Goal: Task Accomplishment & Management: Use online tool/utility

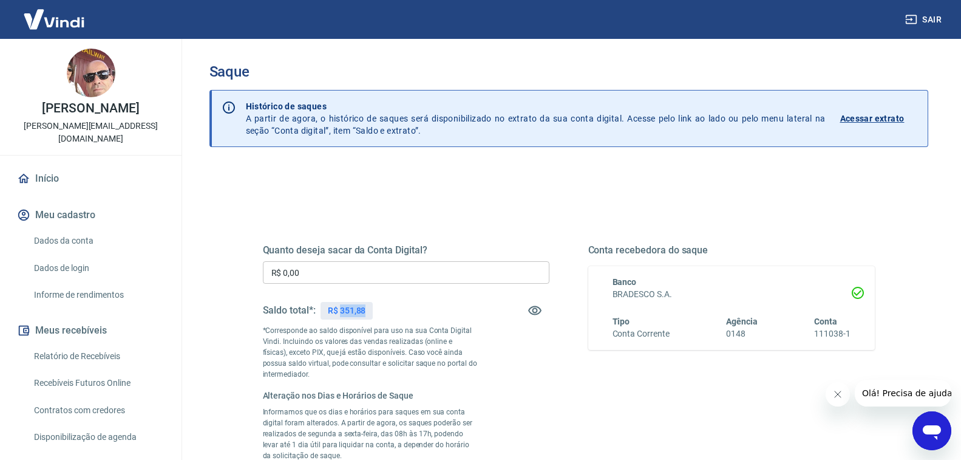
drag, startPoint x: 365, startPoint y: 310, endPoint x: 340, endPoint y: 306, distance: 25.9
click at [340, 306] on p "R$ 351,88" at bounding box center [347, 310] width 38 height 13
copy p "351,88"
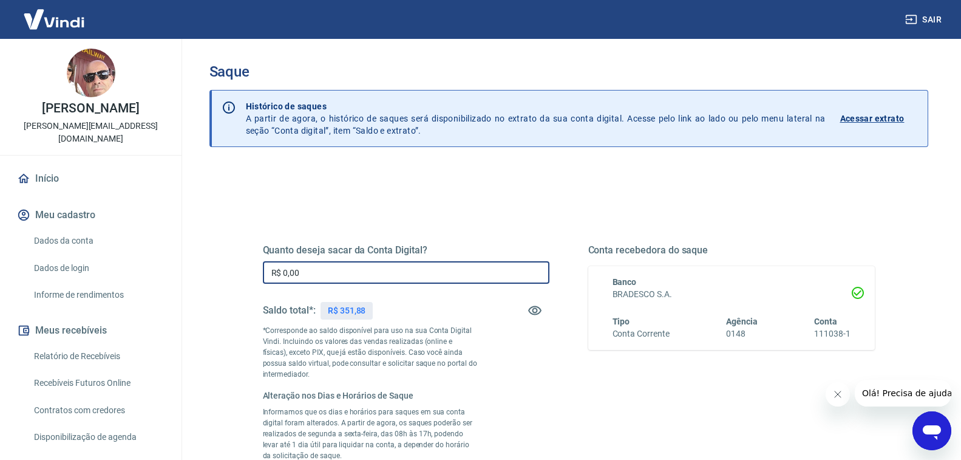
drag, startPoint x: 325, startPoint y: 275, endPoint x: 231, endPoint y: 263, distance: 94.9
click at [231, 263] on div "Quanto deseja sacar da Conta Digital? R$ 0,00 ​ Saldo total*: R$ 351,88 *Corres…" at bounding box center [569, 434] width 719 height 536
paste input "351,88"
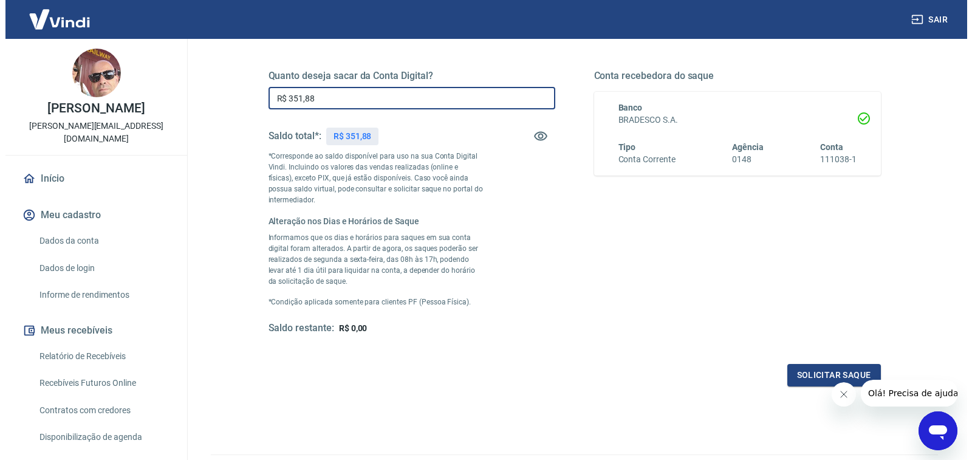
scroll to position [182, 0]
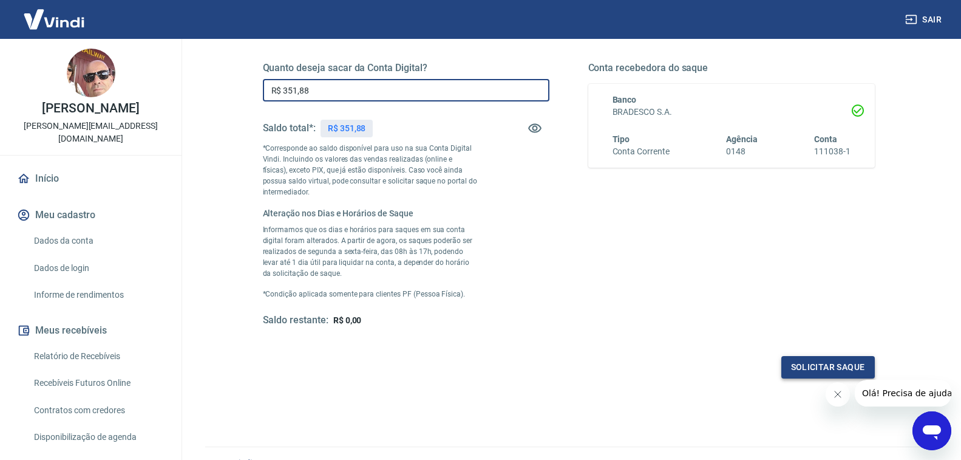
type input "R$ 351,88"
click at [824, 372] on button "Solicitar saque" at bounding box center [829, 367] width 94 height 22
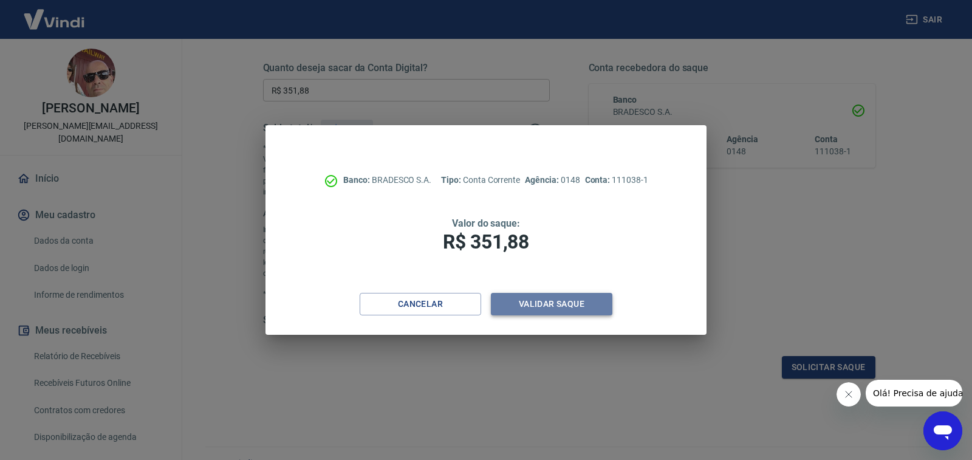
click at [542, 307] on button "Validar saque" at bounding box center [551, 304] width 121 height 22
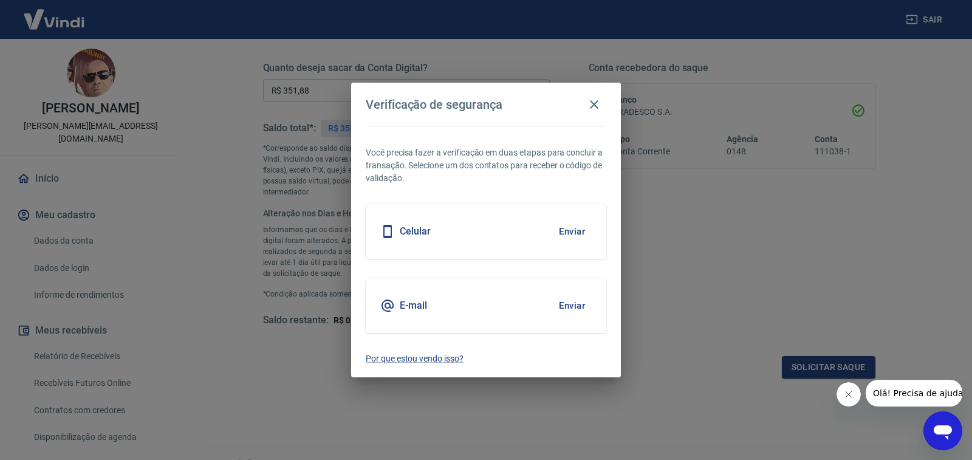
click at [419, 300] on h5 "E-mail" at bounding box center [413, 305] width 27 height 12
click at [567, 305] on button "Enviar" at bounding box center [571, 306] width 39 height 26
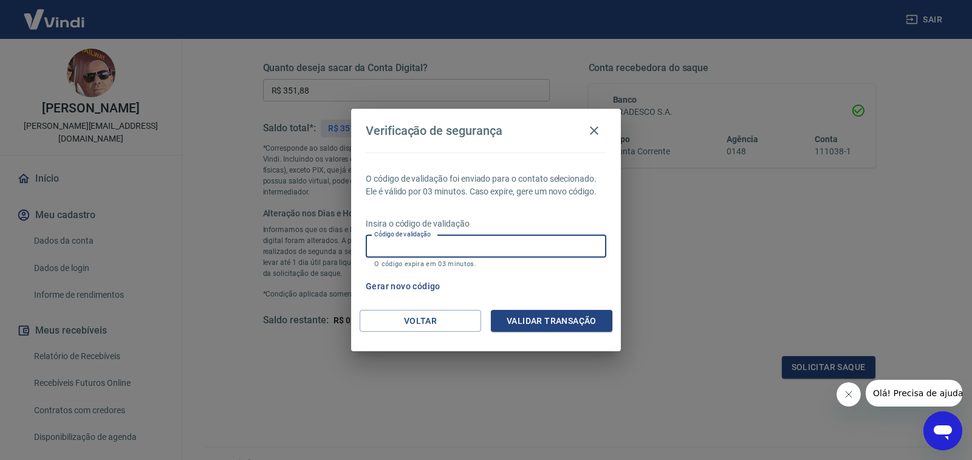
click at [426, 247] on input "Código de validação" at bounding box center [486, 246] width 241 height 22
type input "945481"
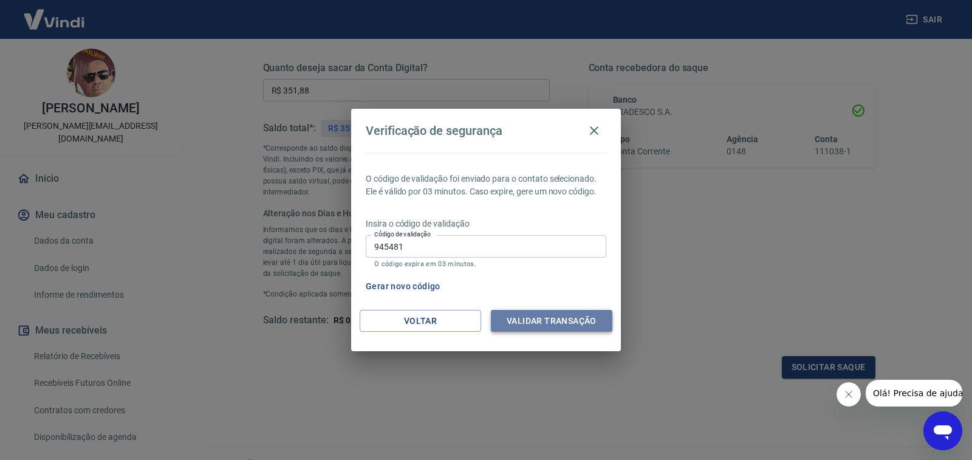
click at [531, 321] on button "Validar transação" at bounding box center [551, 321] width 121 height 22
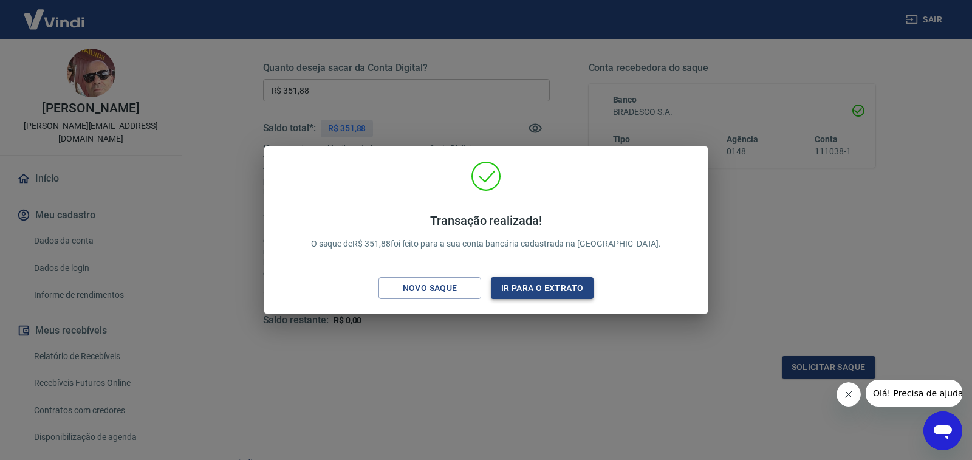
click at [505, 289] on button "Ir para o extrato" at bounding box center [542, 288] width 103 height 22
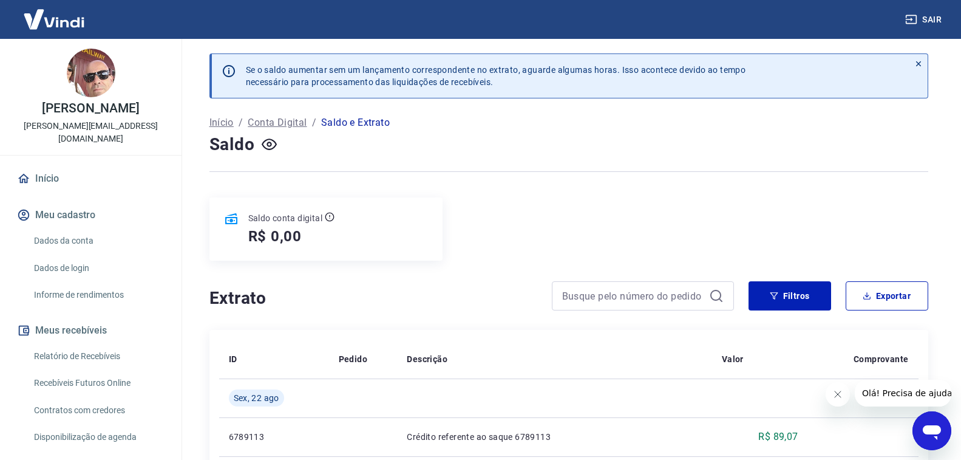
click at [924, 18] on button "Sair" at bounding box center [925, 20] width 44 height 22
